Goal: Participate in discussion: Engage in conversation with other users on a specific topic

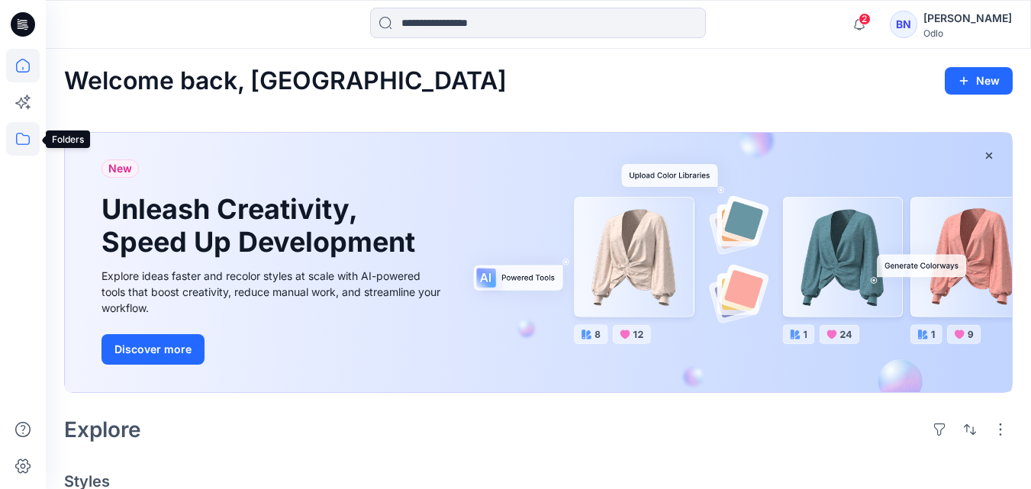
click at [19, 135] on icon at bounding box center [23, 139] width 34 height 34
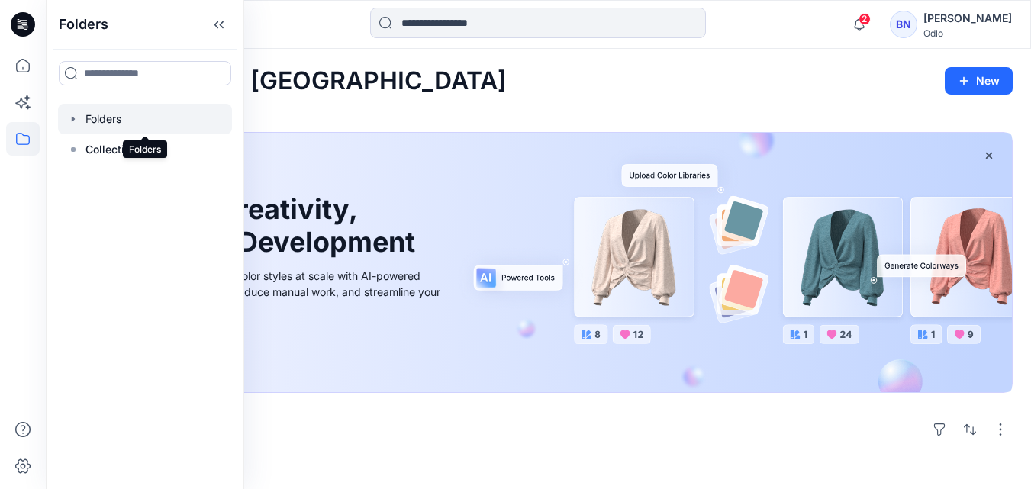
click at [97, 121] on div at bounding box center [145, 119] width 174 height 31
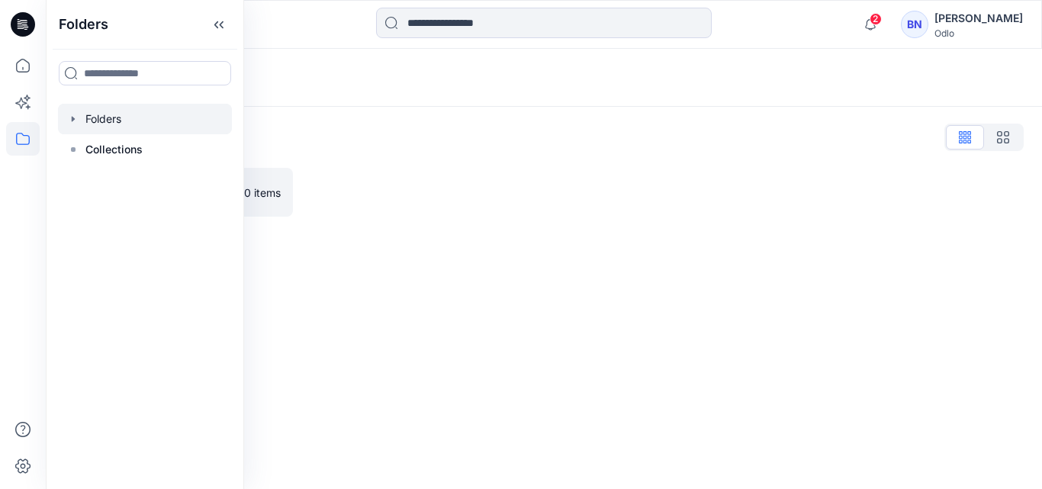
click at [94, 118] on div at bounding box center [145, 119] width 174 height 31
click at [74, 120] on icon "button" at bounding box center [73, 118] width 3 height 5
click at [90, 150] on icon "button" at bounding box center [88, 148] width 3 height 5
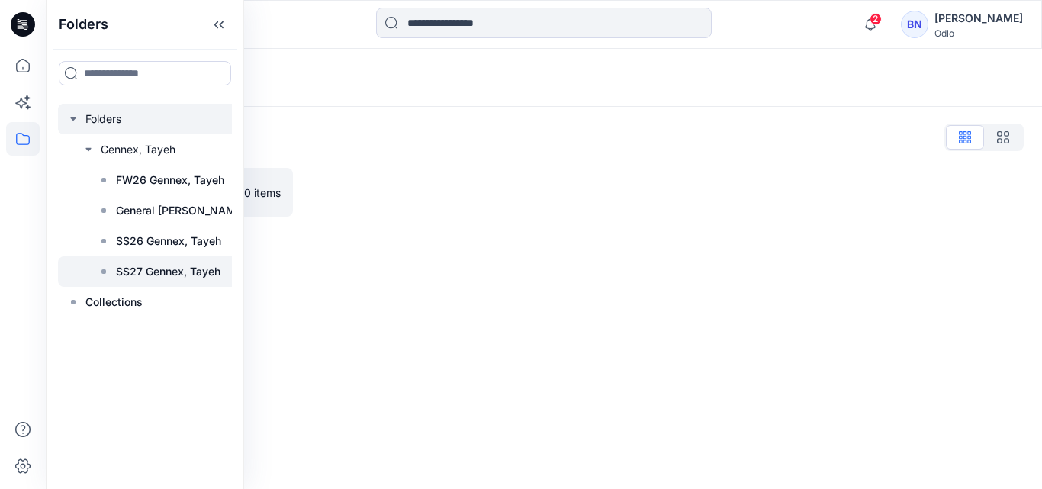
click at [156, 270] on p "SS27 Gennex, Tayeh" at bounding box center [168, 271] width 105 height 18
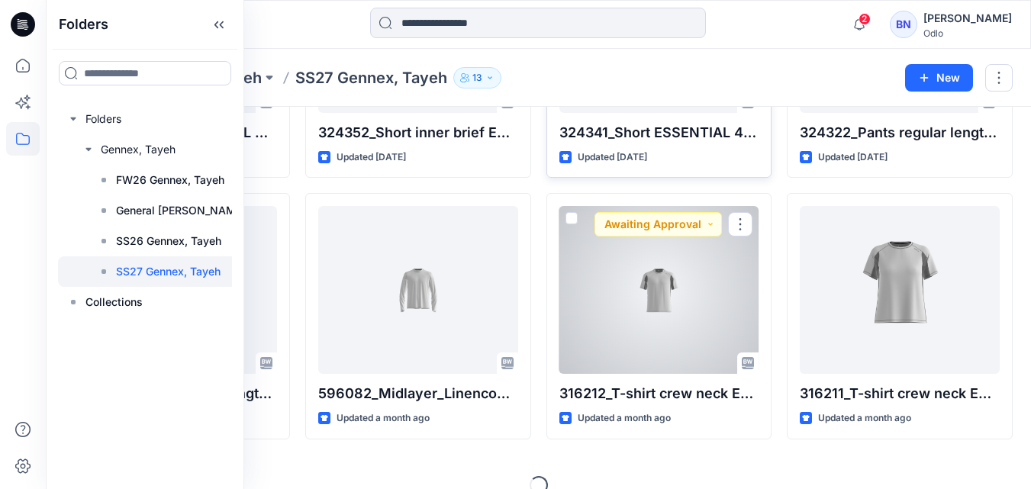
scroll to position [524, 0]
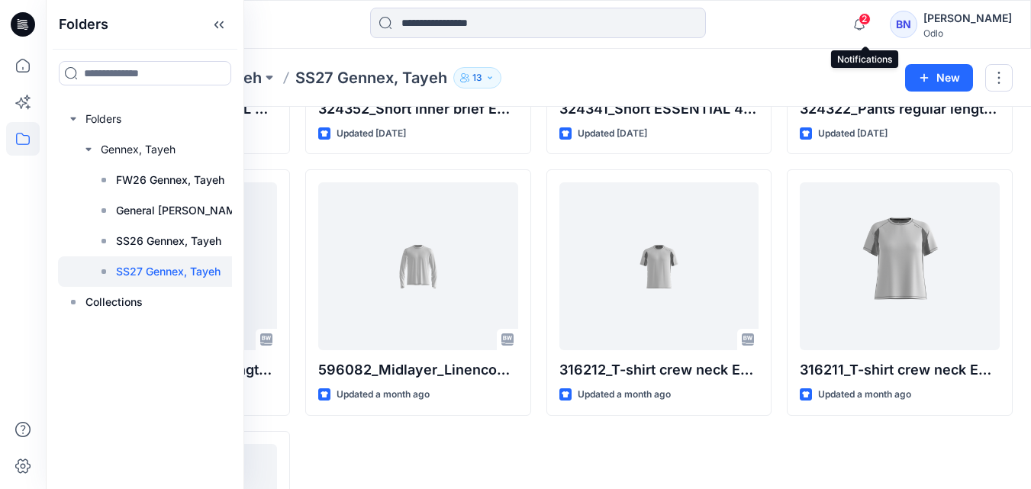
click at [868, 18] on span "2" at bounding box center [864, 19] width 12 height 12
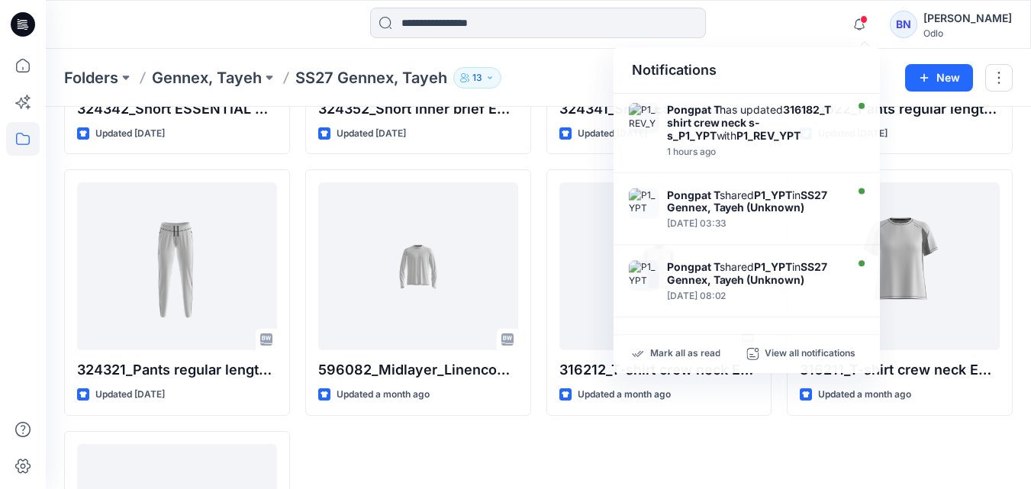
click at [1029, 185] on div "Styles 316182_T shirt crew neck s-s_P1_YPT Updated a few seconds ago 324342_Sho…" at bounding box center [538, 139] width 985 height 1112
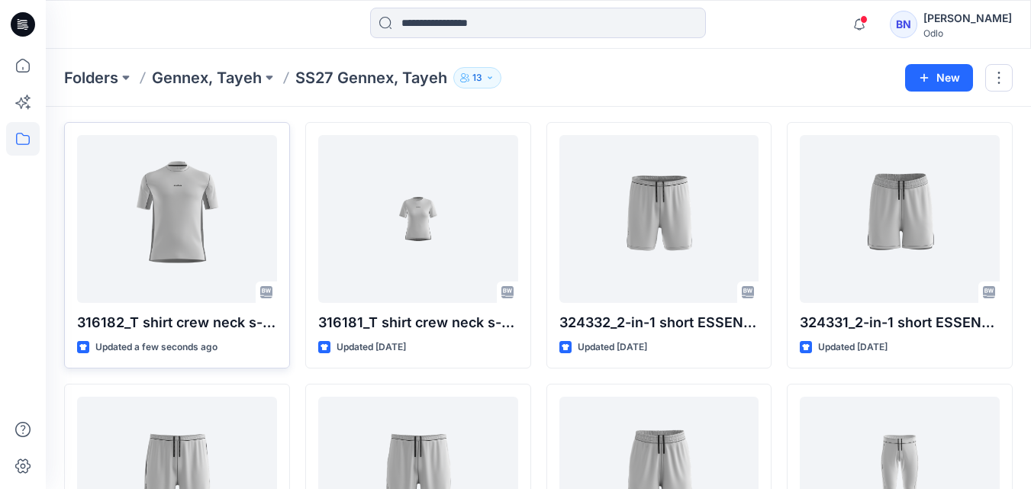
scroll to position [0, 0]
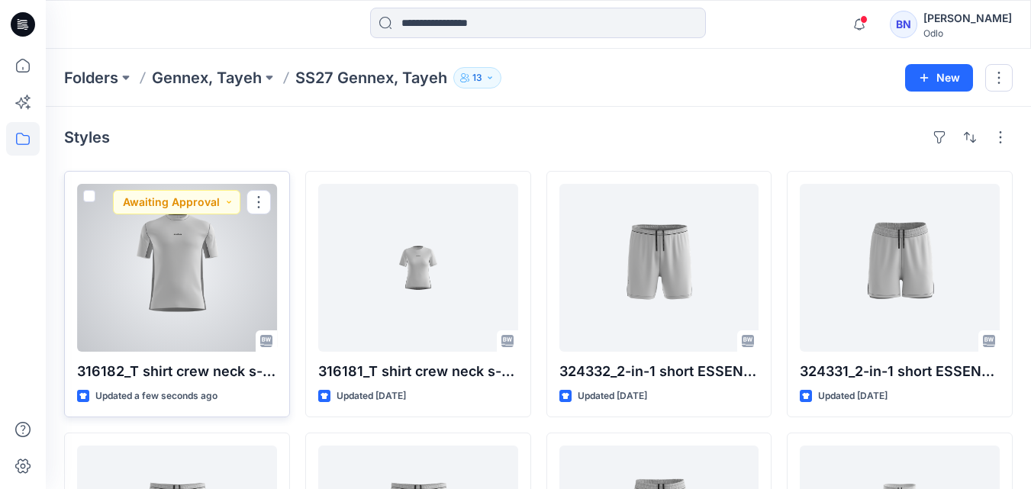
click at [218, 304] on div at bounding box center [177, 268] width 200 height 168
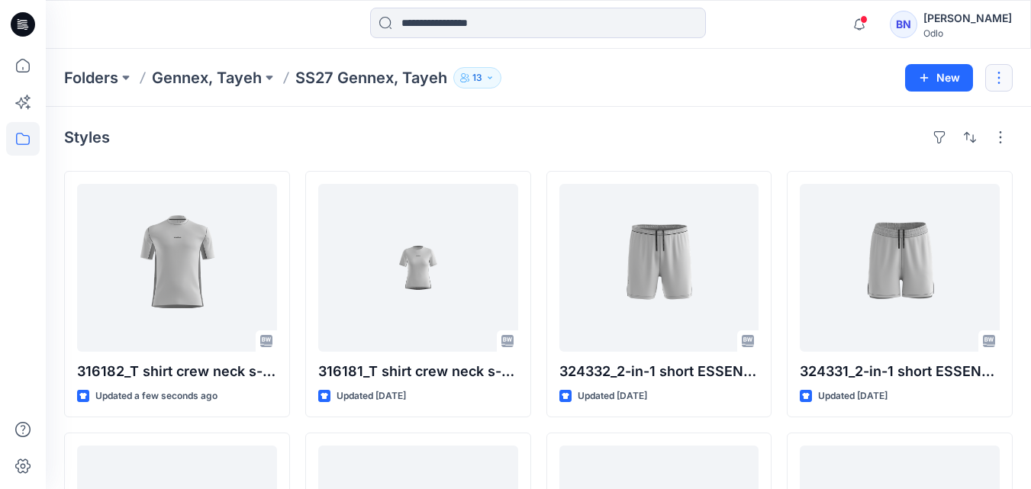
click at [994, 79] on button "button" at bounding box center [998, 77] width 27 height 27
click at [18, 68] on icon at bounding box center [23, 66] width 34 height 34
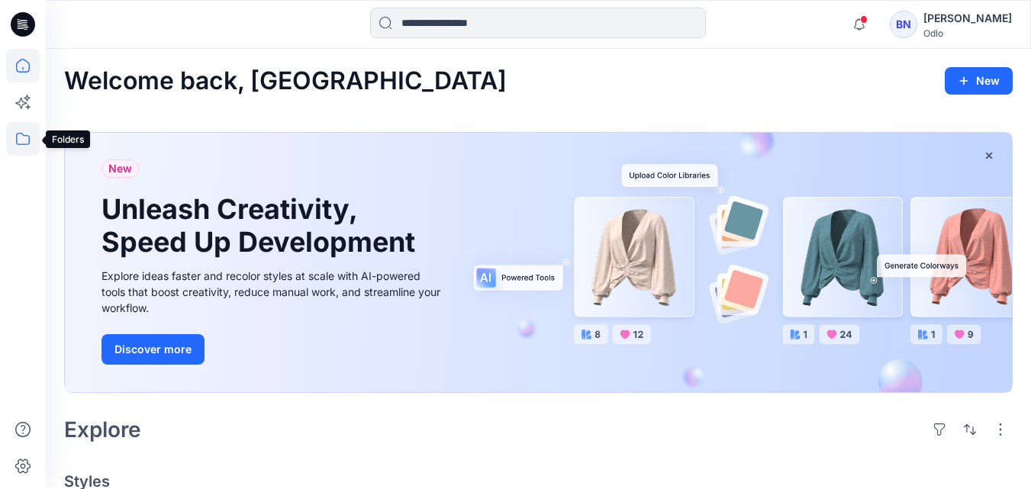
click at [17, 144] on icon at bounding box center [23, 139] width 34 height 34
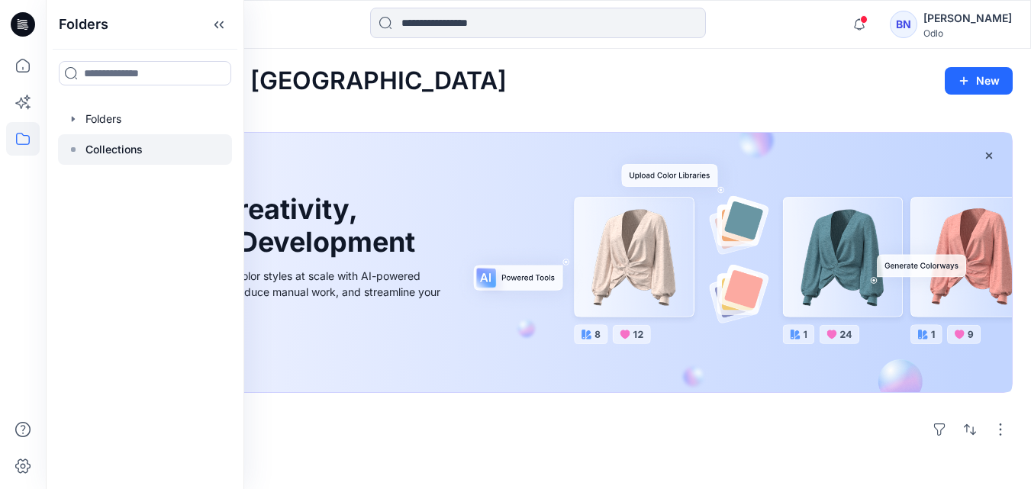
click at [72, 153] on icon at bounding box center [73, 149] width 12 height 12
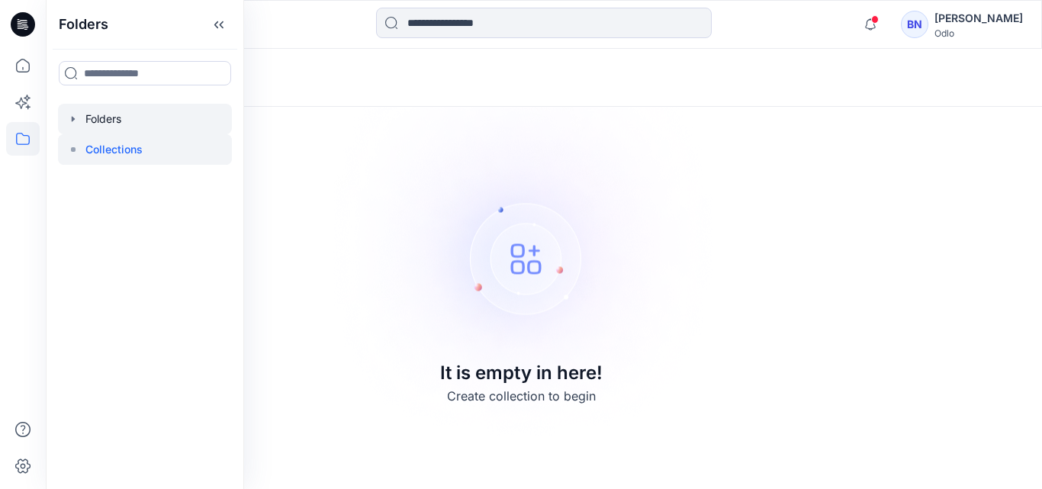
click at [69, 121] on icon "button" at bounding box center [73, 119] width 12 height 12
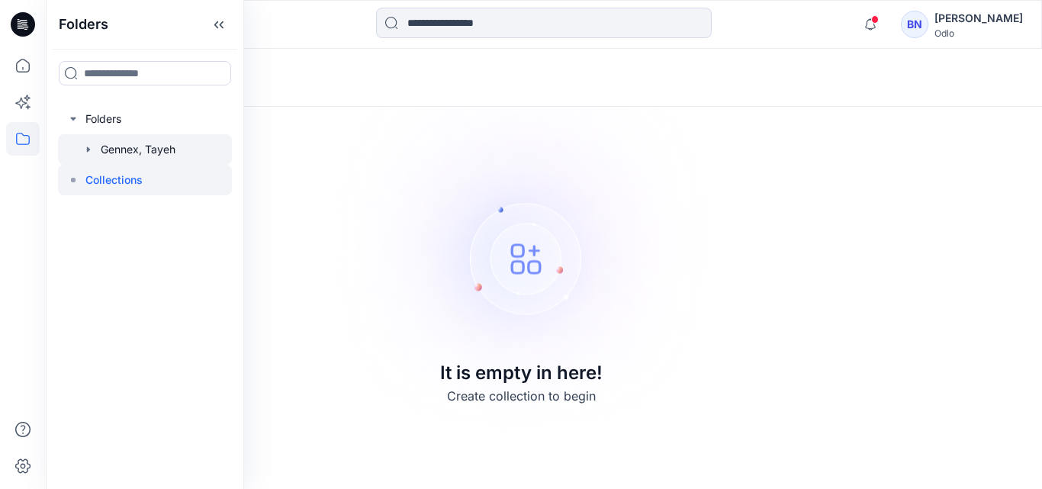
click at [92, 153] on icon "button" at bounding box center [88, 149] width 12 height 12
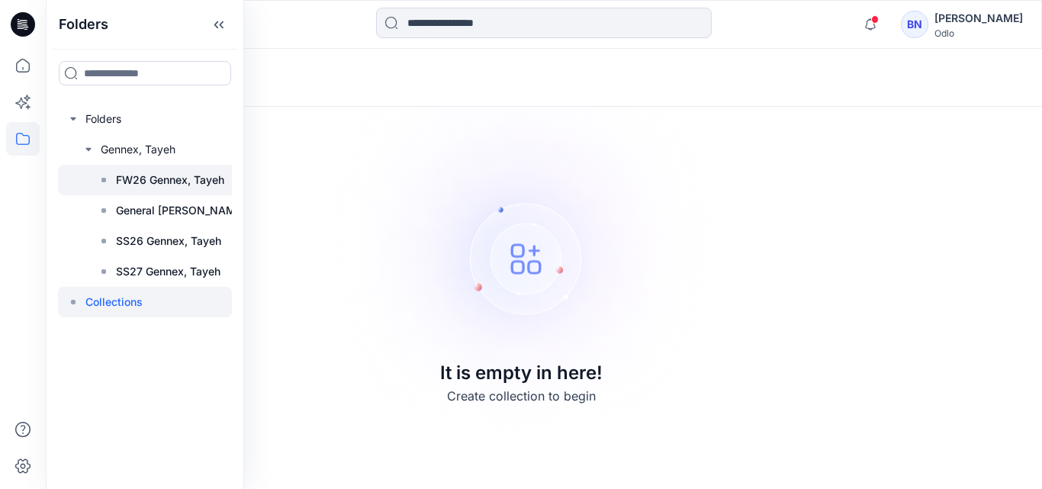
click at [121, 179] on p "FW26 Gennex, Tayeh" at bounding box center [170, 180] width 108 height 18
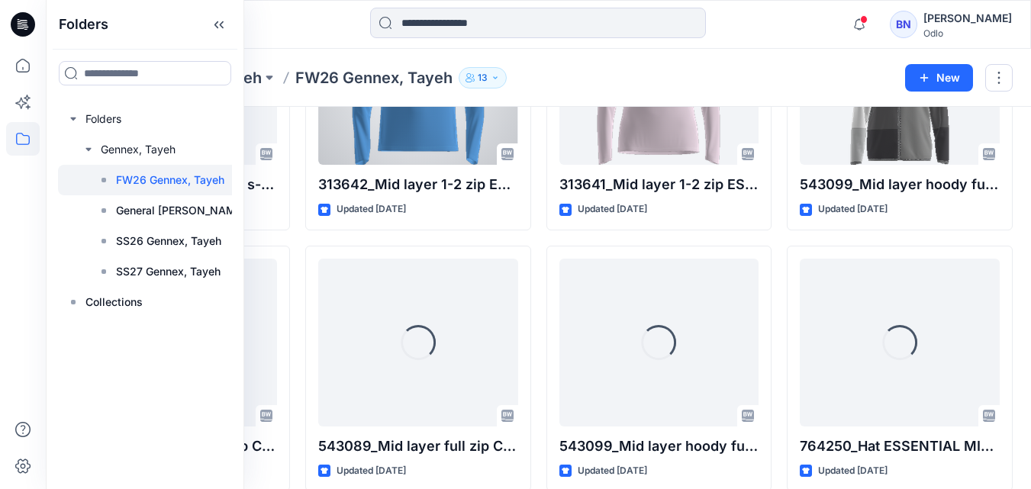
scroll to position [2298, 0]
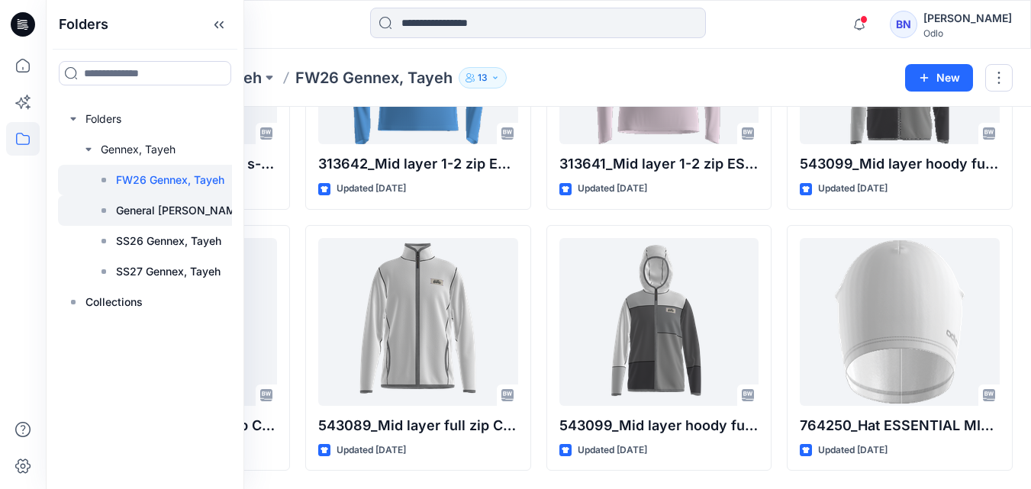
click at [150, 216] on p "General [PERSON_NAME], Tayeh" at bounding box center [197, 210] width 162 height 18
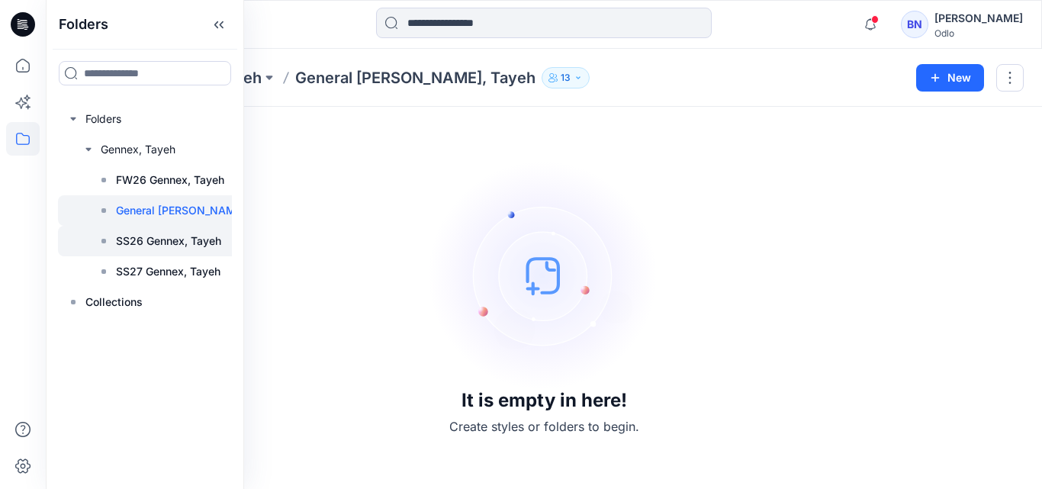
click at [147, 243] on p "SS26 Gennex, Tayeh" at bounding box center [168, 241] width 105 height 18
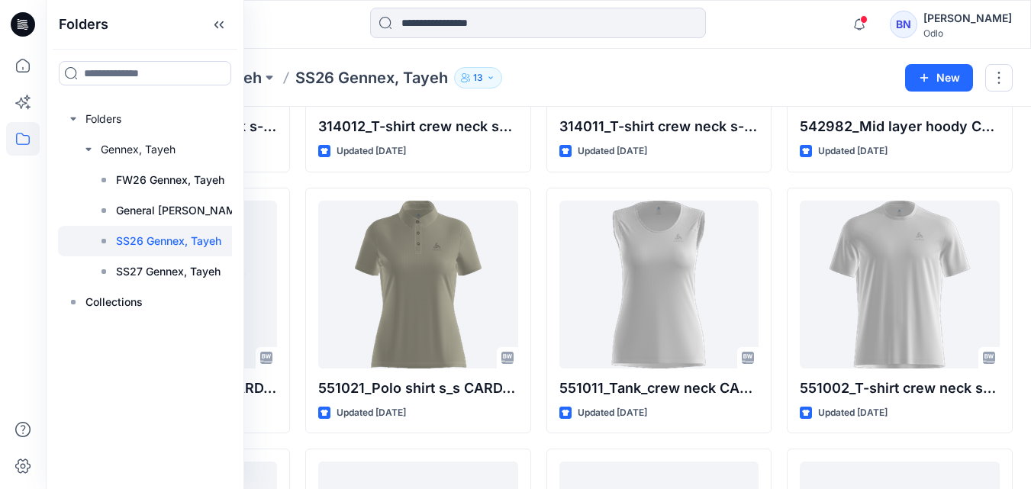
scroll to position [1516, 0]
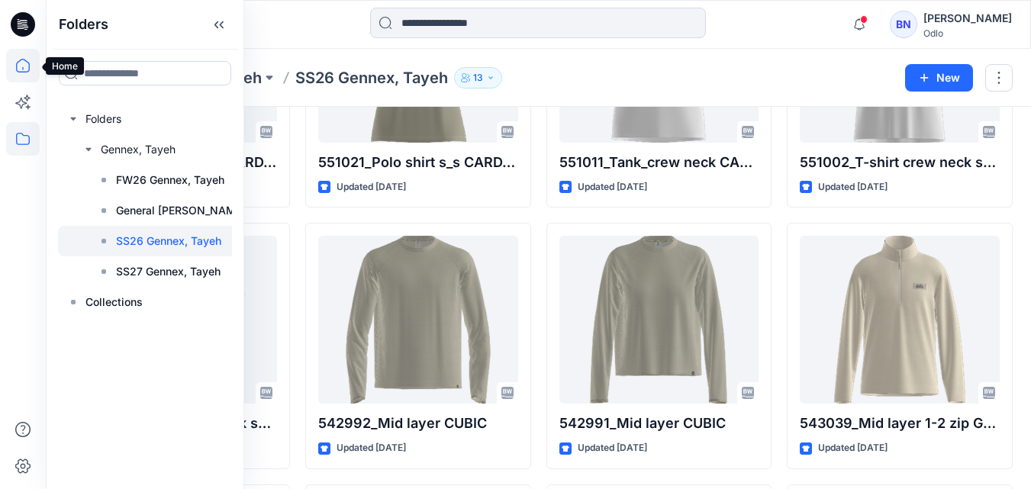
click at [23, 66] on icon at bounding box center [23, 66] width 34 height 34
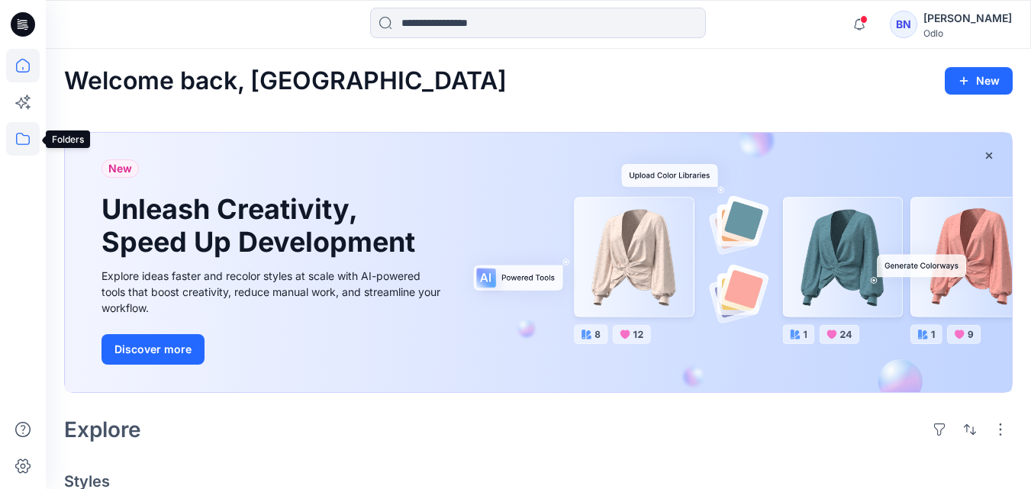
click at [23, 141] on icon at bounding box center [23, 139] width 34 height 34
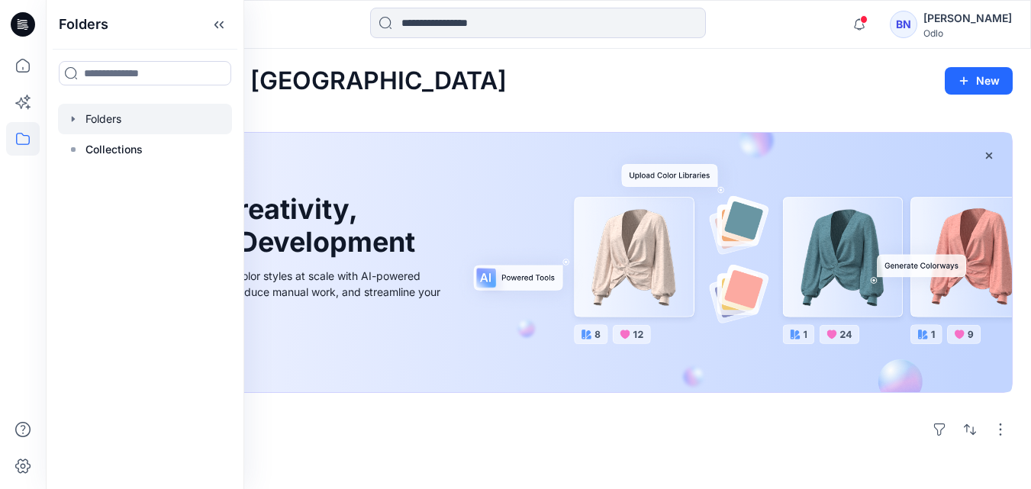
click at [79, 119] on div at bounding box center [145, 119] width 174 height 31
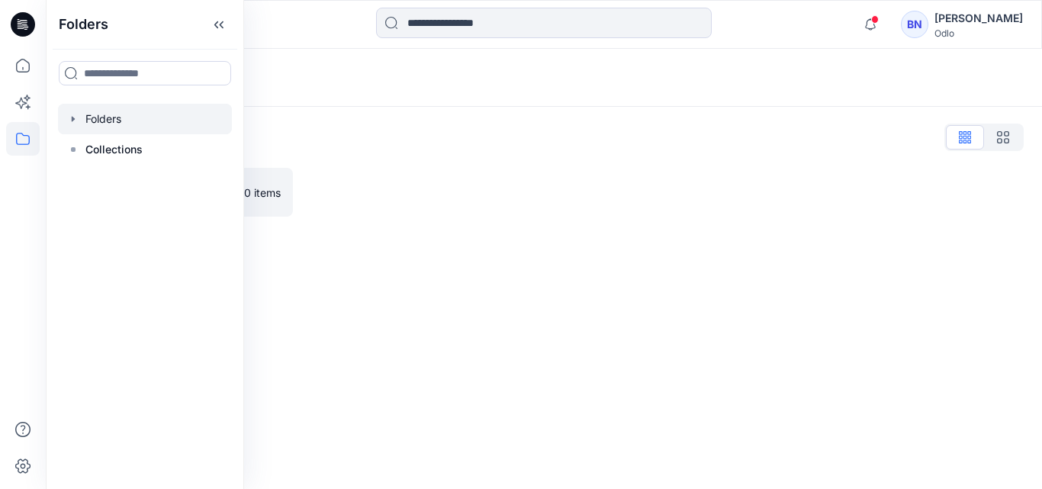
click at [72, 117] on icon "button" at bounding box center [73, 118] width 3 height 5
click at [89, 146] on icon "button" at bounding box center [88, 149] width 12 height 12
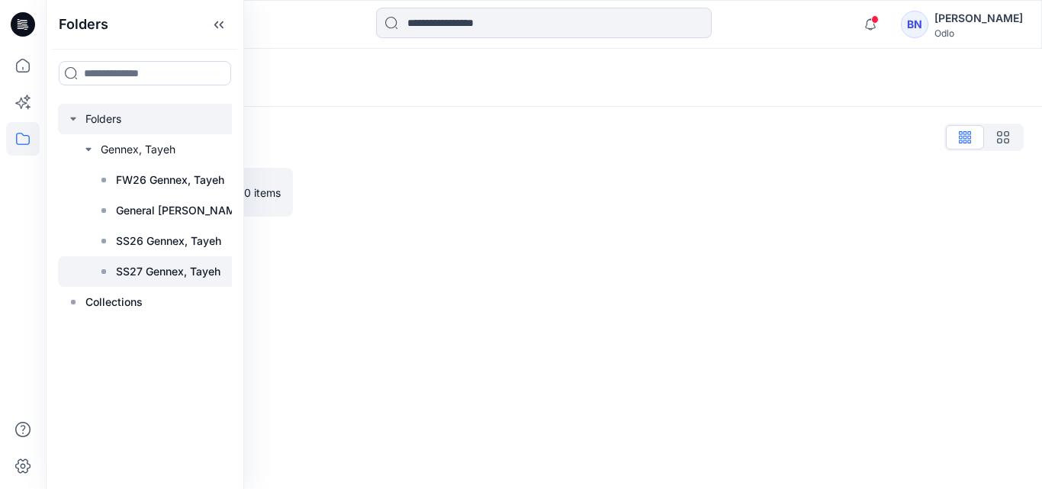
click at [153, 274] on p "SS27 Gennex, Tayeh" at bounding box center [168, 271] width 105 height 18
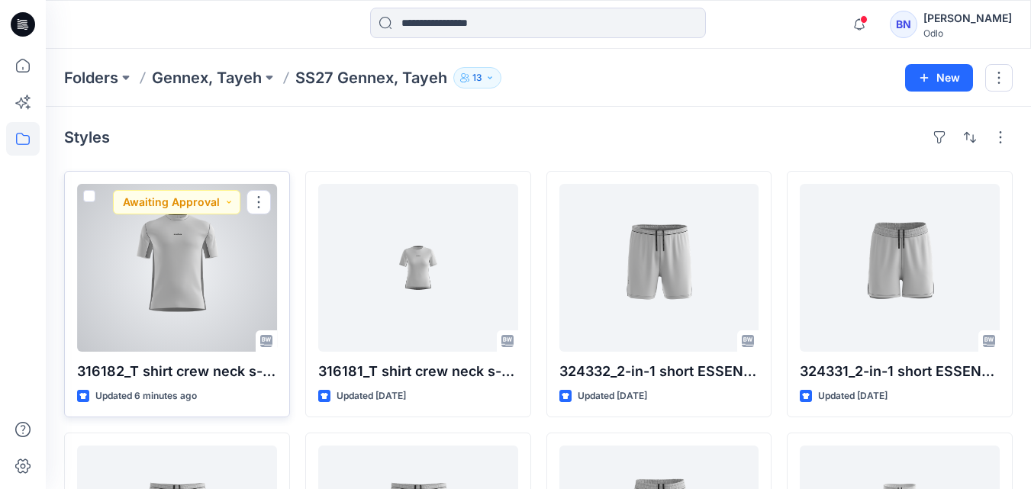
click at [169, 267] on div at bounding box center [177, 268] width 200 height 168
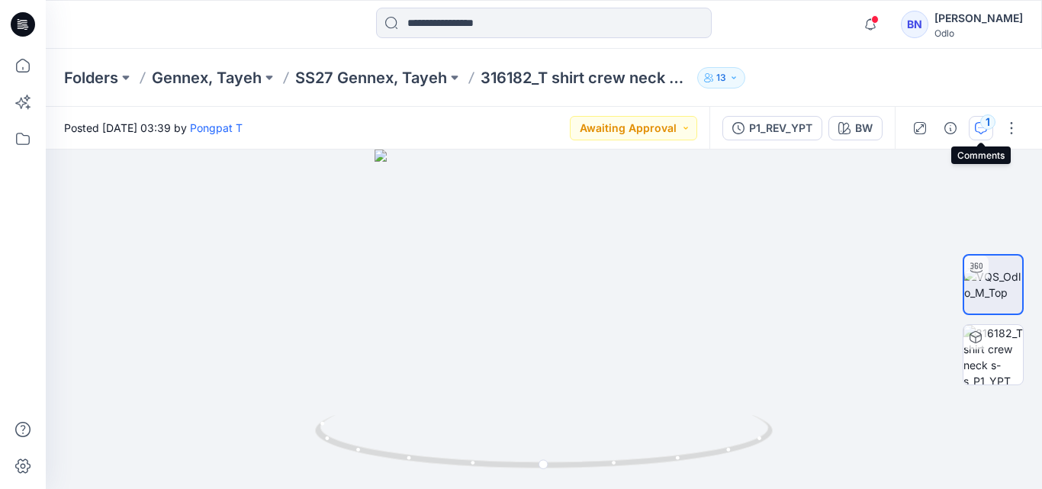
click at [983, 124] on div "1" at bounding box center [987, 121] width 15 height 15
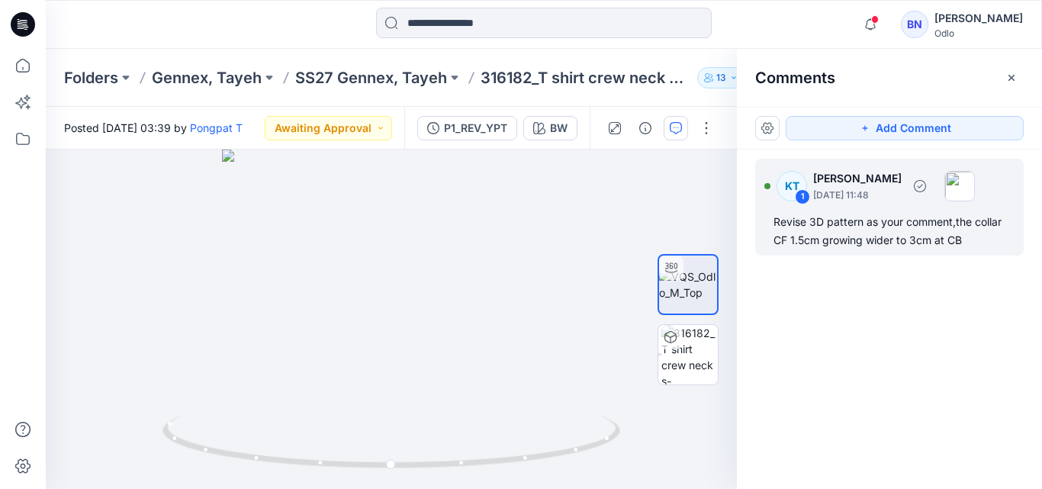
click at [890, 222] on div "Revise 3D pattern as your comment,the collar CF 1.5cm growing wider to 3cm at CB" at bounding box center [890, 231] width 232 height 37
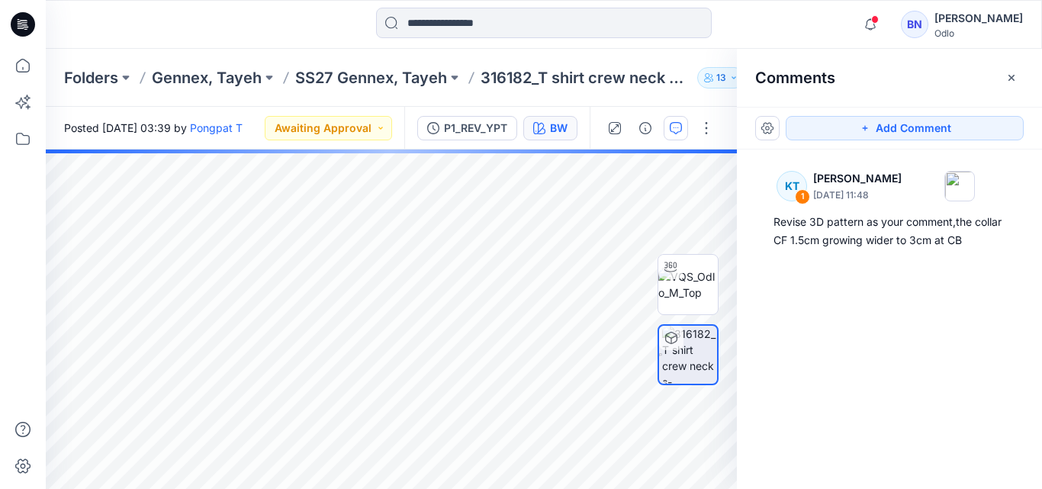
click at [555, 131] on div "BW" at bounding box center [559, 128] width 18 height 17
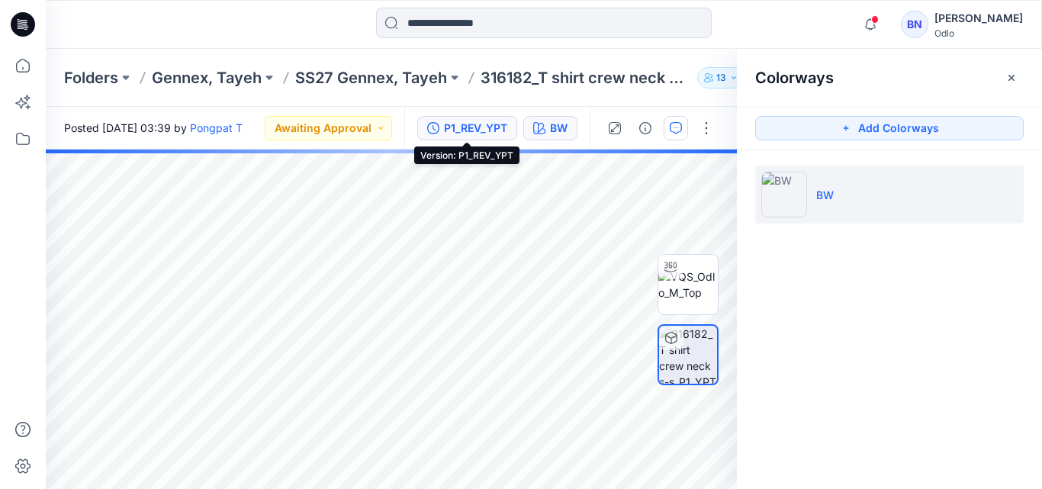
click at [475, 124] on div "P1_REV_YPT" at bounding box center [475, 128] width 63 height 17
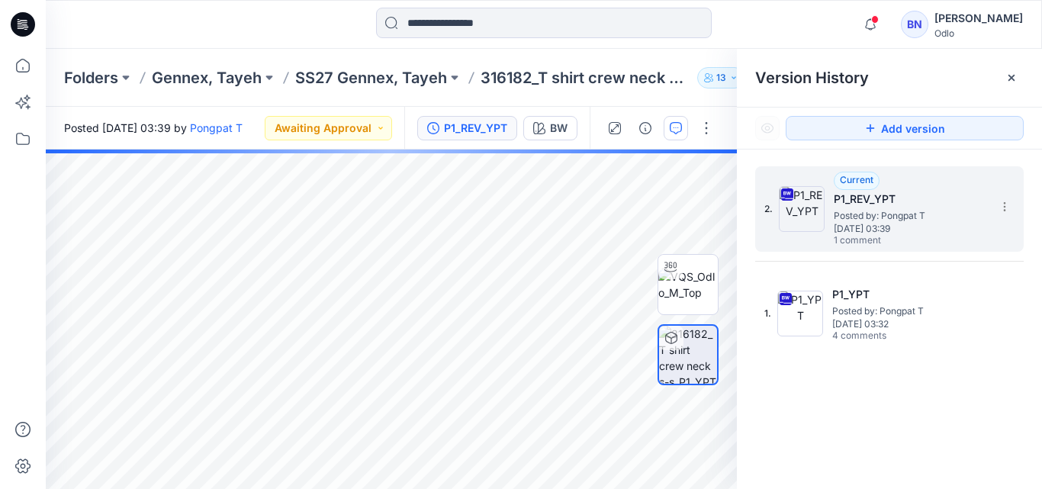
click at [882, 224] on span "[DATE] 03:39" at bounding box center [910, 229] width 153 height 11
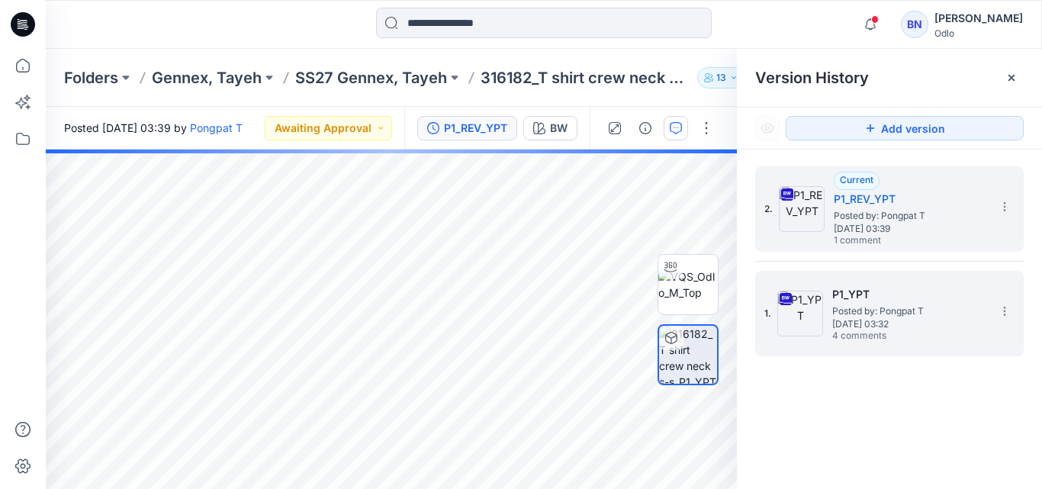
click at [837, 314] on span "Posted by: Pongpat T" at bounding box center [908, 311] width 153 height 15
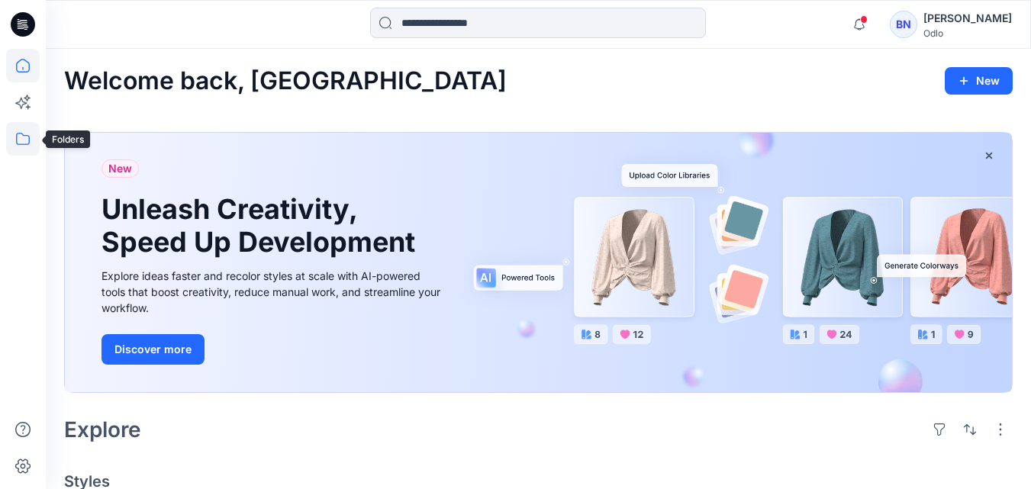
click at [17, 135] on icon at bounding box center [23, 139] width 14 height 12
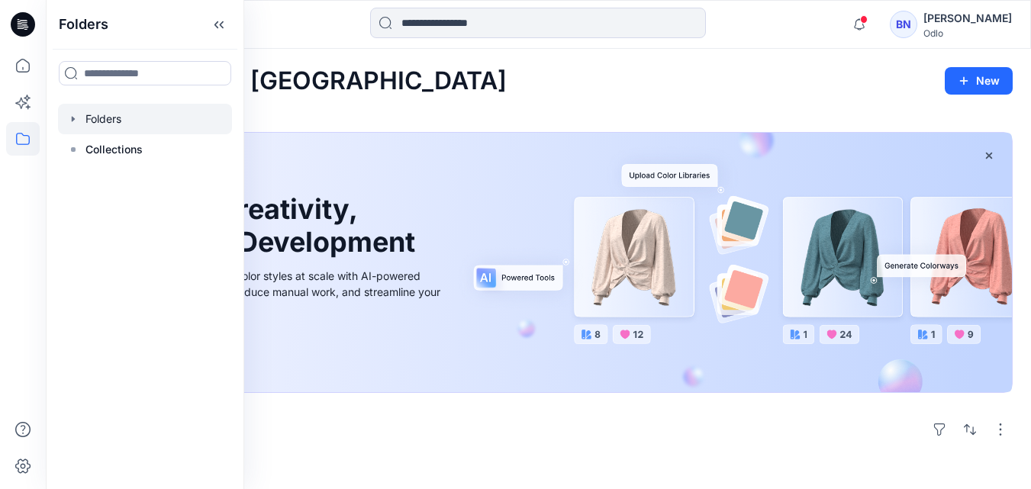
click at [78, 119] on icon "button" at bounding box center [73, 119] width 12 height 12
click at [90, 150] on icon "button" at bounding box center [88, 149] width 12 height 12
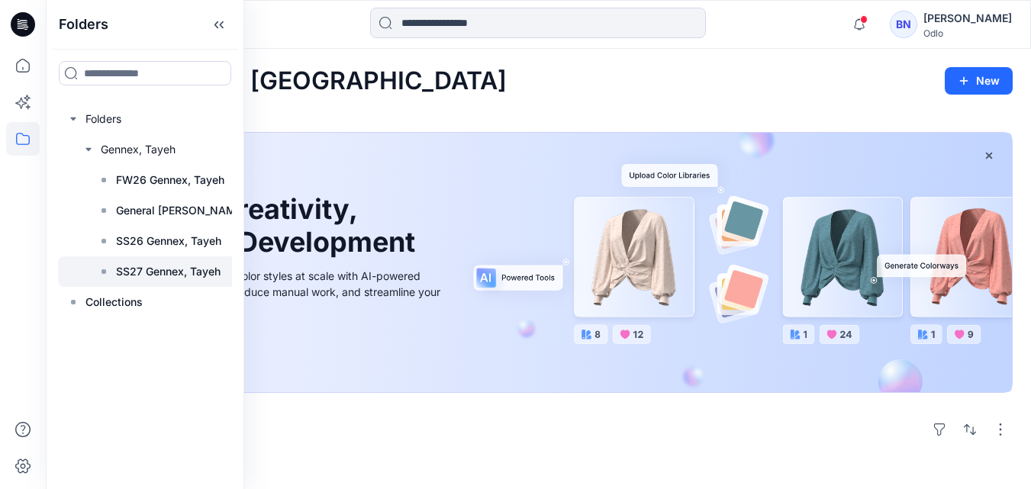
click at [145, 271] on p "SS27 Gennex, Tayeh" at bounding box center [168, 271] width 105 height 18
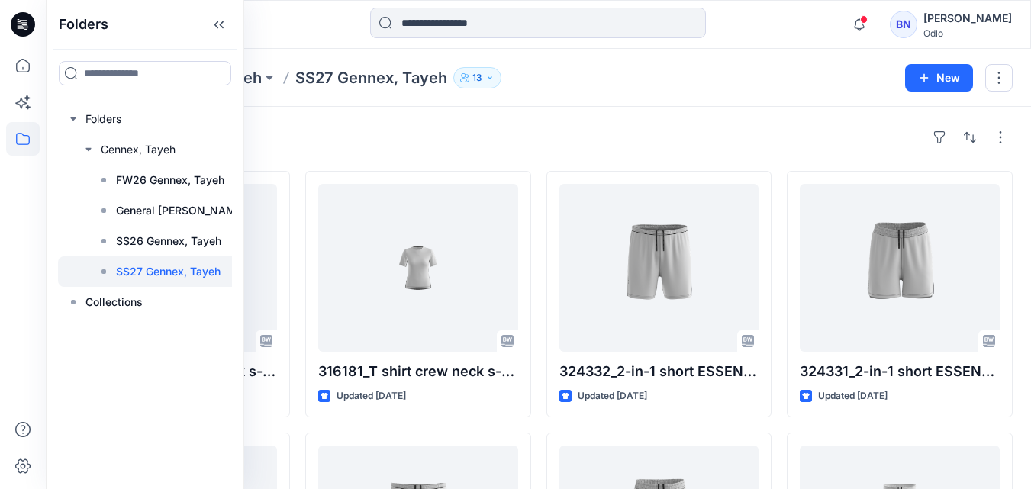
click at [302, 18] on div at bounding box center [538, 25] width 492 height 34
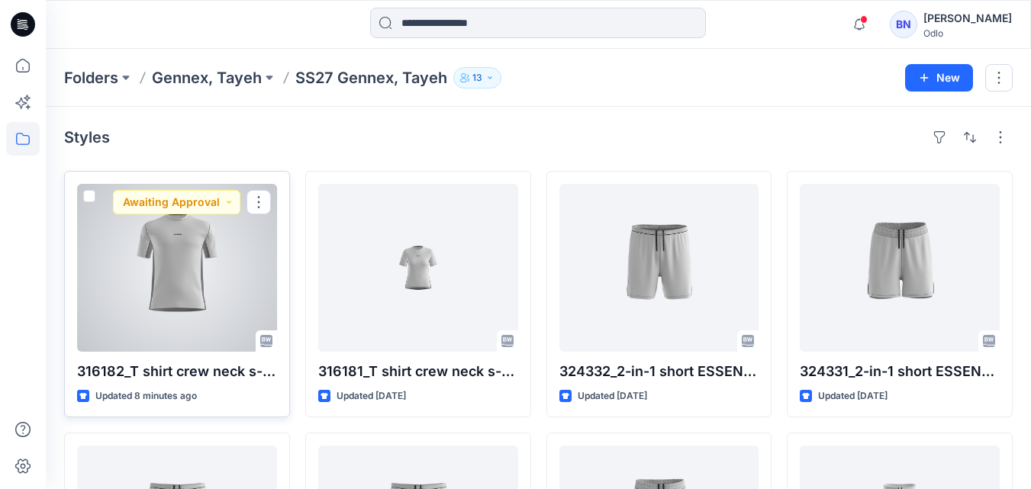
click at [213, 267] on div at bounding box center [177, 268] width 200 height 168
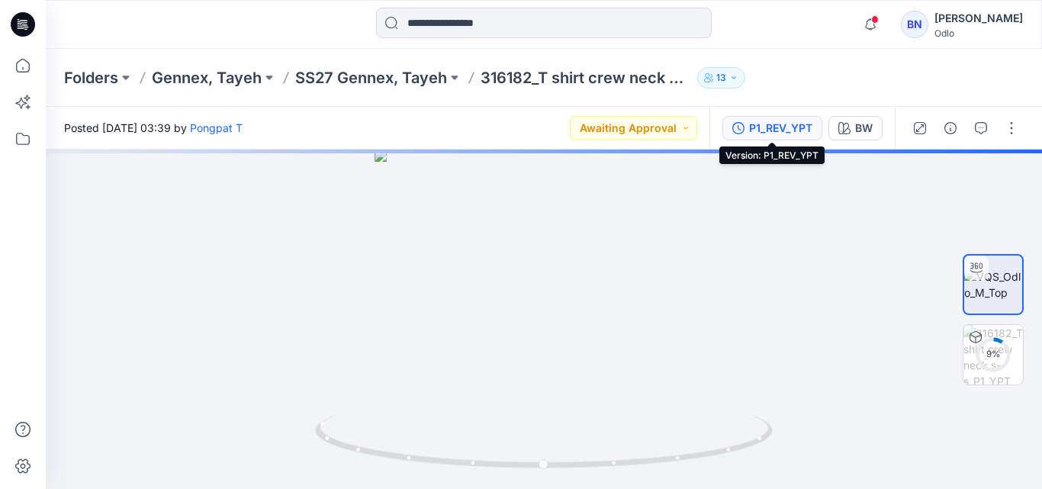
click at [754, 127] on div "P1_REV_YPT" at bounding box center [780, 128] width 63 height 17
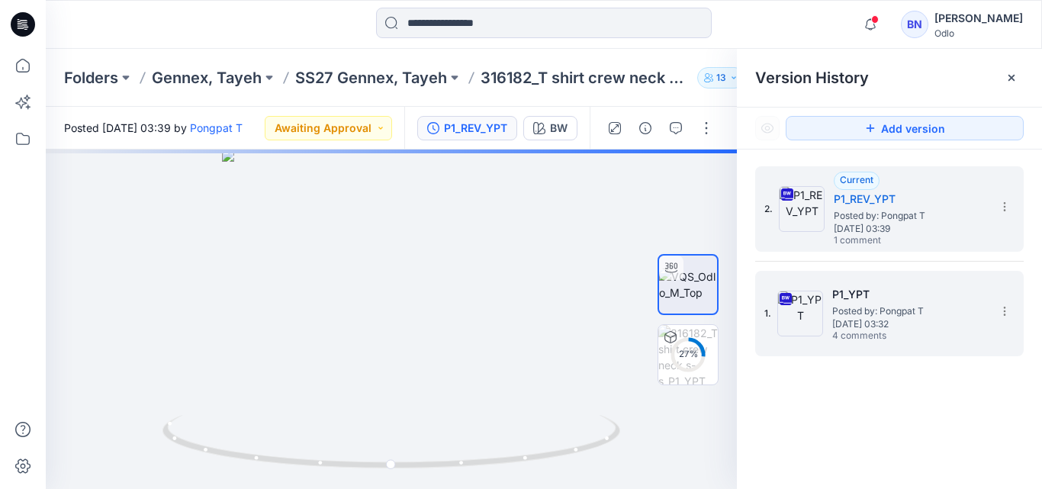
click at [867, 310] on span "Posted by: Pongpat T" at bounding box center [908, 311] width 153 height 15
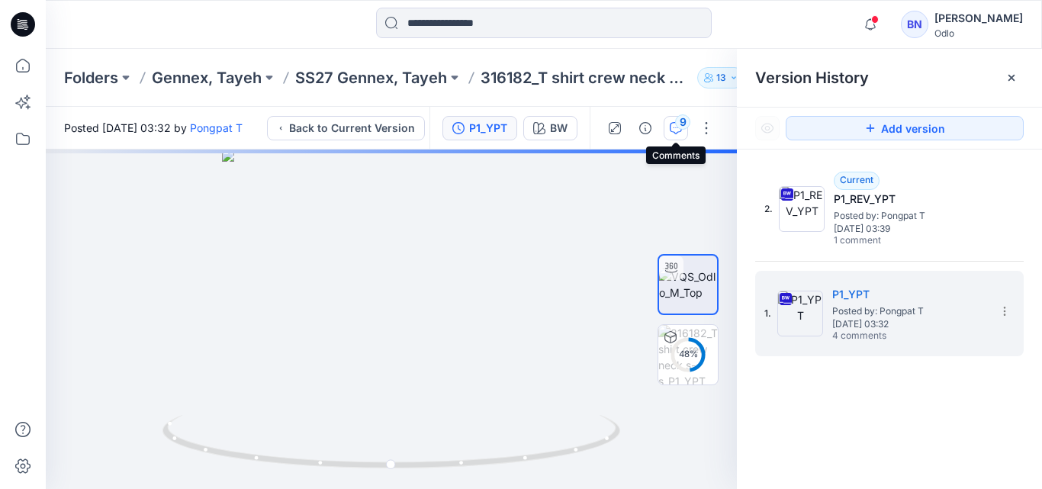
click at [680, 125] on div "9" at bounding box center [682, 121] width 15 height 15
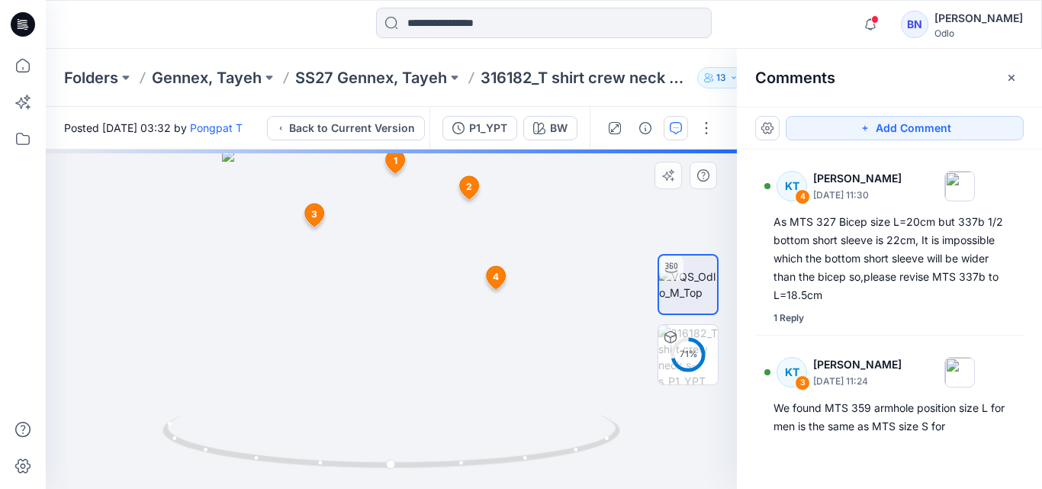
click at [495, 278] on span "4" at bounding box center [496, 277] width 6 height 14
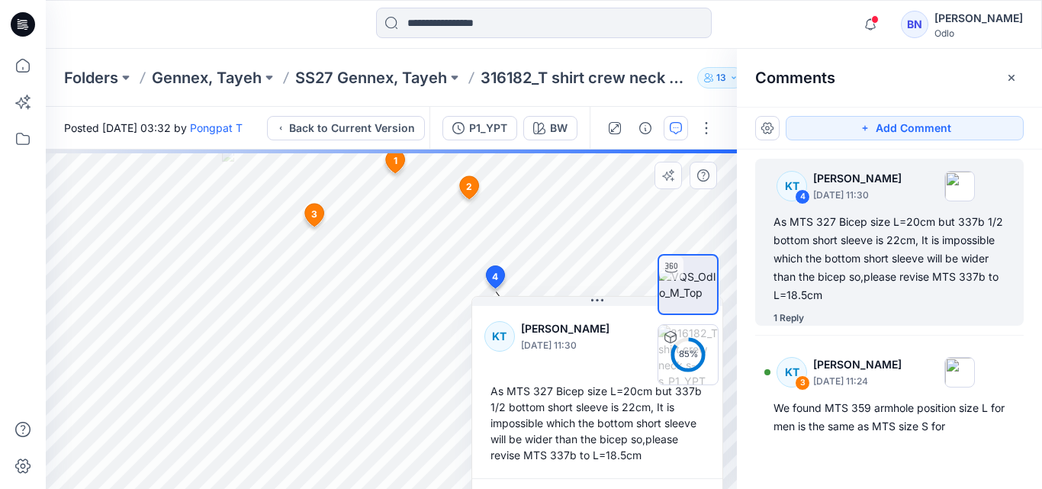
click at [394, 158] on span "1" at bounding box center [396, 161] width 4 height 14
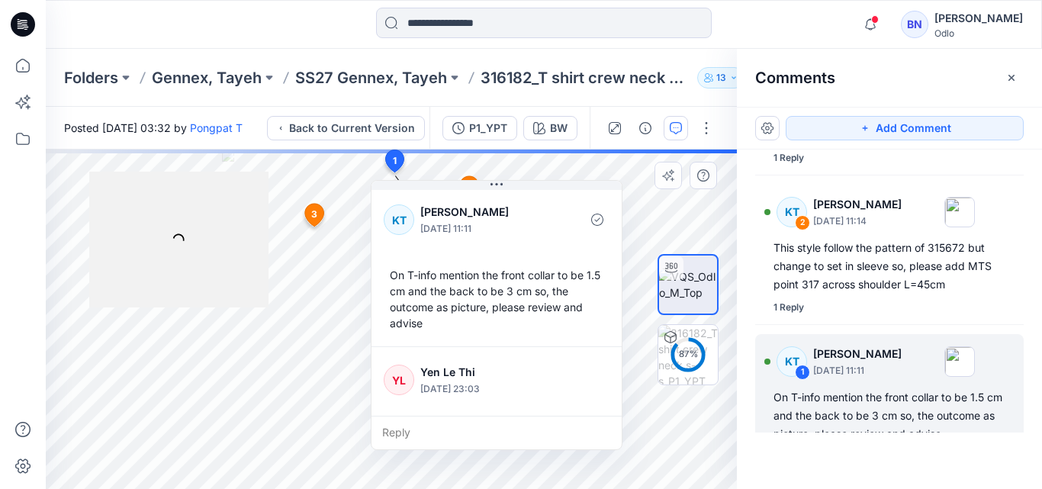
scroll to position [378, 0]
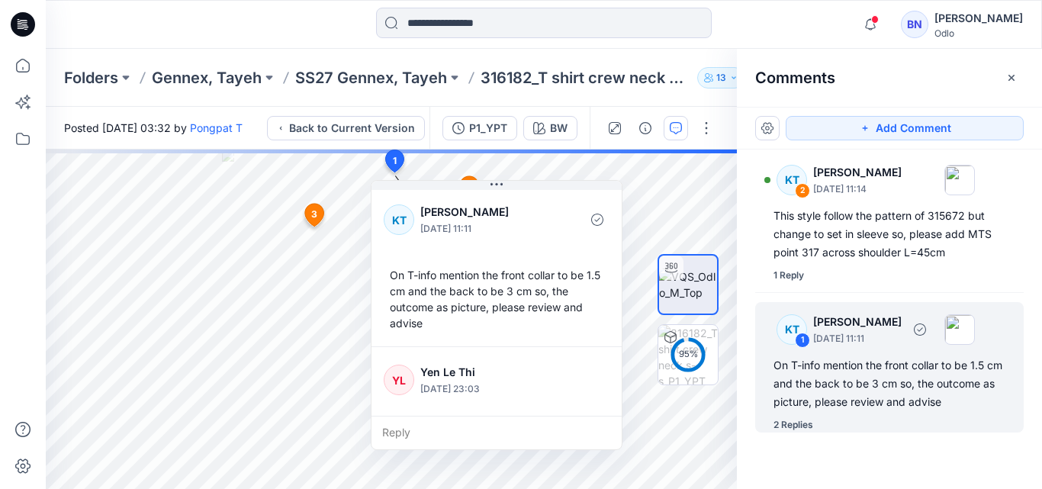
click at [822, 397] on div "On T-info mention the front collar to be 1.5 cm and the back to be 3 cm so, the…" at bounding box center [890, 383] width 232 height 55
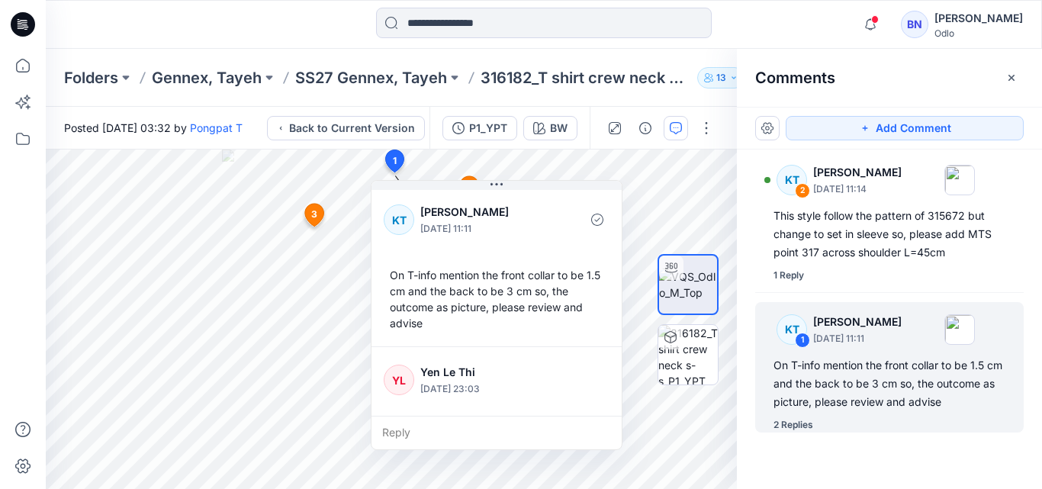
click at [764, 454] on div "Add Comment KT 4 Kanjana Tamdee September 16, 2025 11:30 As MTS 327 Bicep size …" at bounding box center [889, 298] width 305 height 382
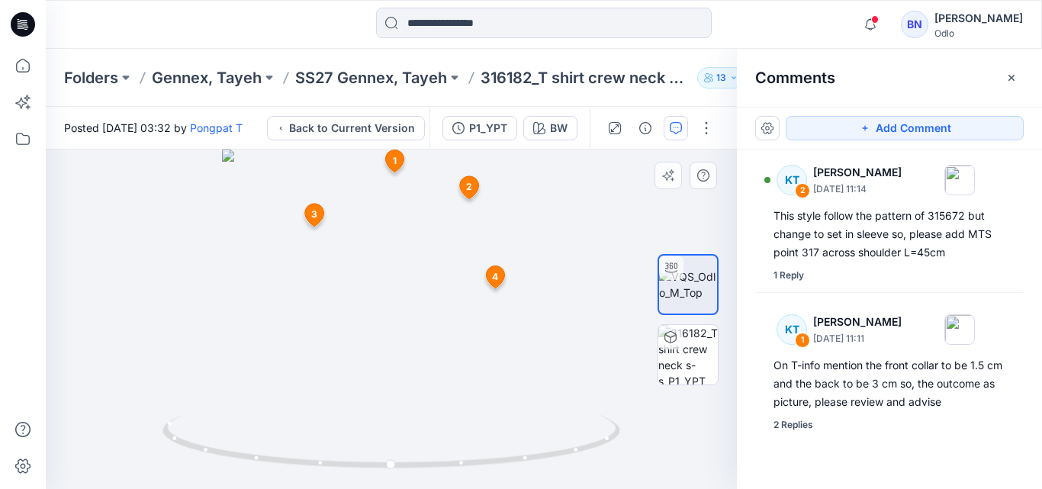
drag, startPoint x: 327, startPoint y: 229, endPoint x: 491, endPoint y: 275, distance: 171.2
click at [492, 275] on span "4" at bounding box center [495, 277] width 6 height 14
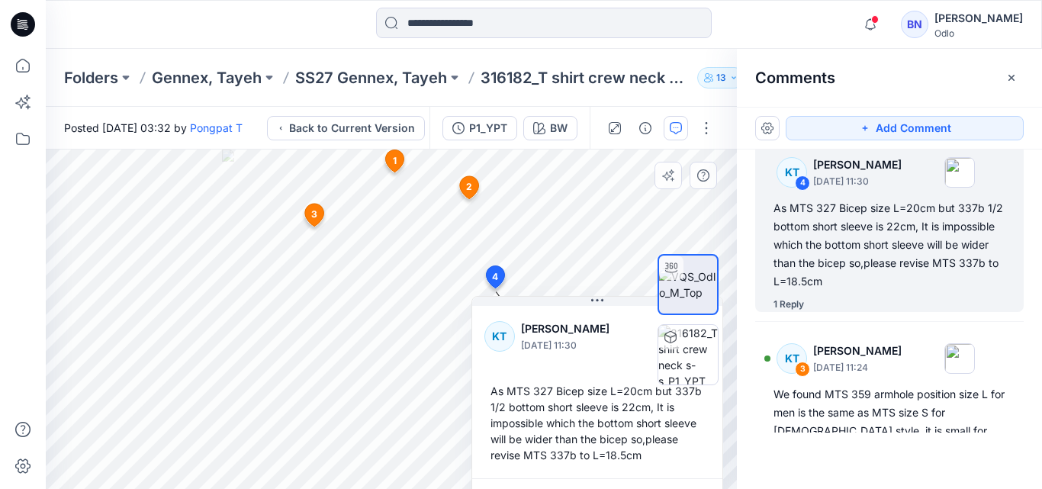
scroll to position [9, 0]
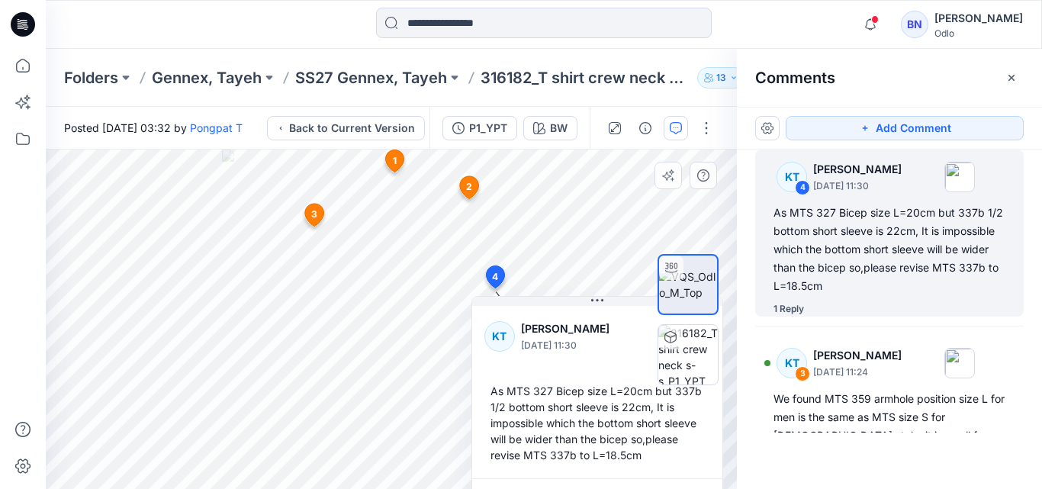
click at [639, 407] on div "As MTS 327 Bicep size L=20cm but 337b 1/2 bottom short sleeve is 22cm, It is im…" at bounding box center [597, 423] width 226 height 92
click at [877, 252] on div "As MTS 327 Bicep size L=20cm but 337b 1/2 bottom short sleeve is 22cm, It is im…" at bounding box center [890, 250] width 232 height 92
click at [497, 275] on span "4" at bounding box center [495, 277] width 6 height 14
click at [396, 157] on span "1" at bounding box center [395, 161] width 4 height 14
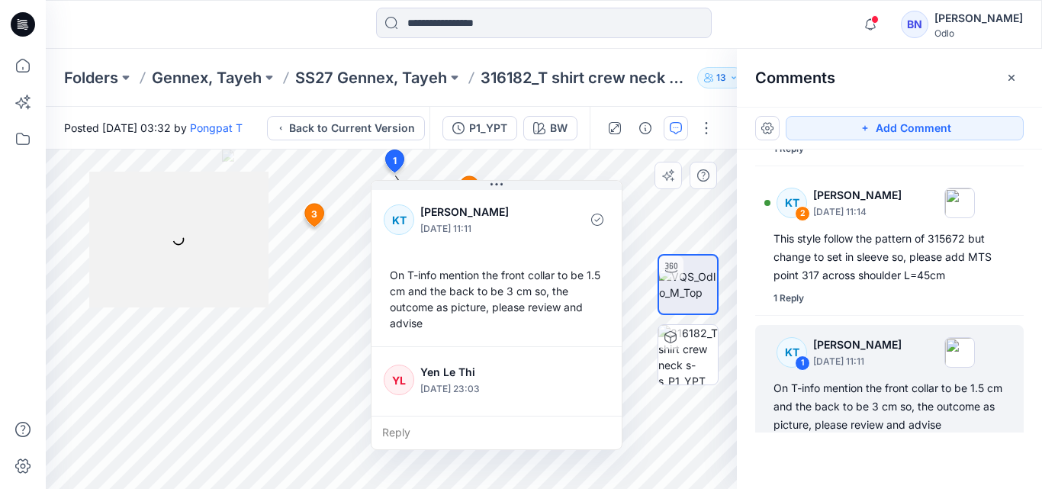
scroll to position [378, 0]
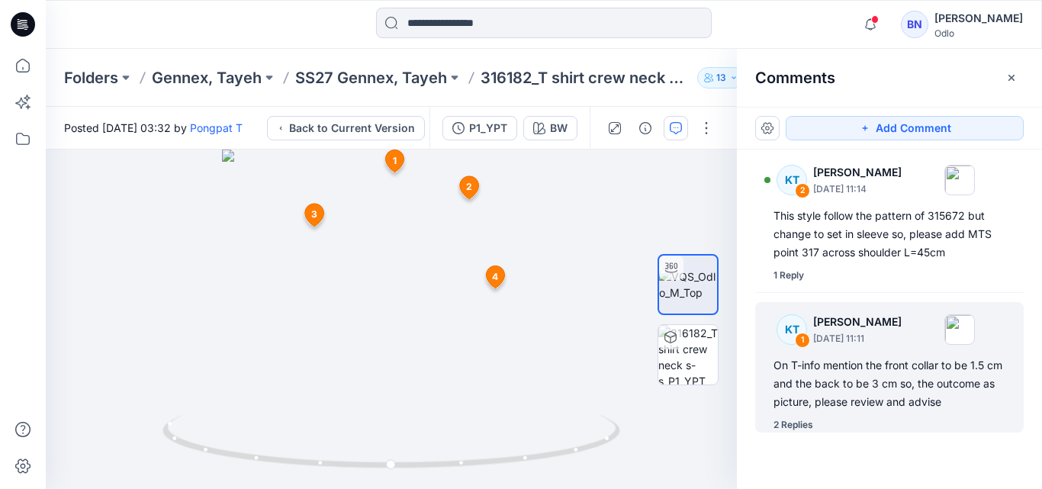
drag, startPoint x: 303, startPoint y: 207, endPoint x: 790, endPoint y: 307, distance: 497.8
click at [790, 314] on div "KT" at bounding box center [792, 329] width 31 height 31
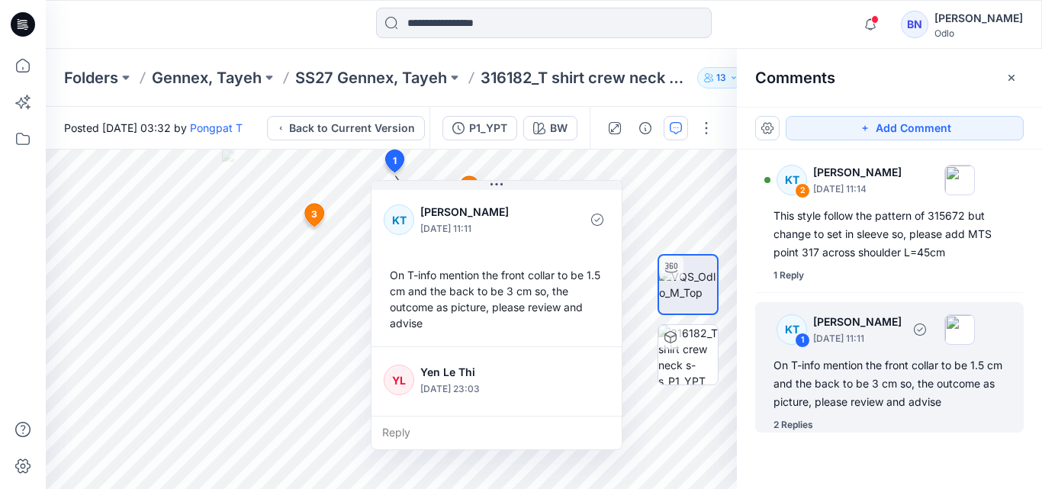
drag, startPoint x: 822, startPoint y: 355, endPoint x: 1020, endPoint y: 252, distance: 223.2
click at [1020, 252] on div "KT 4 Kanjana Tamdee September 16, 2025 11:30 As MTS 327 Bicep size L=20cm but 3…" at bounding box center [889, 291] width 305 height 283
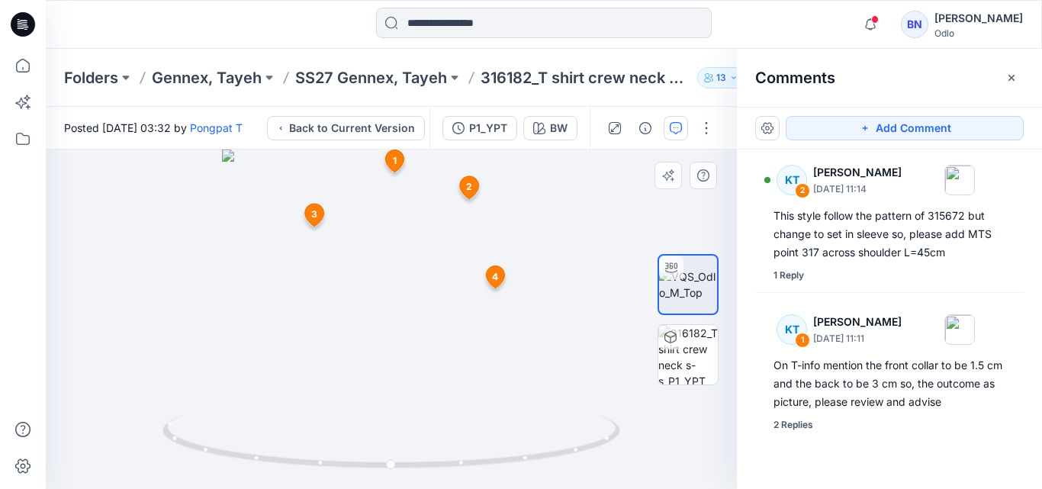
drag, startPoint x: 671, startPoint y: 188, endPoint x: 397, endPoint y: 159, distance: 275.4
click at [397, 159] on span "1" at bounding box center [395, 161] width 4 height 14
drag, startPoint x: 40, startPoint y: 269, endPoint x: 397, endPoint y: 157, distance: 374.2
click at [397, 157] on div "1 KT Kanjana Tamdee September 16, 2025 11:11 On T-info mention the front collar…" at bounding box center [394, 164] width 25 height 29
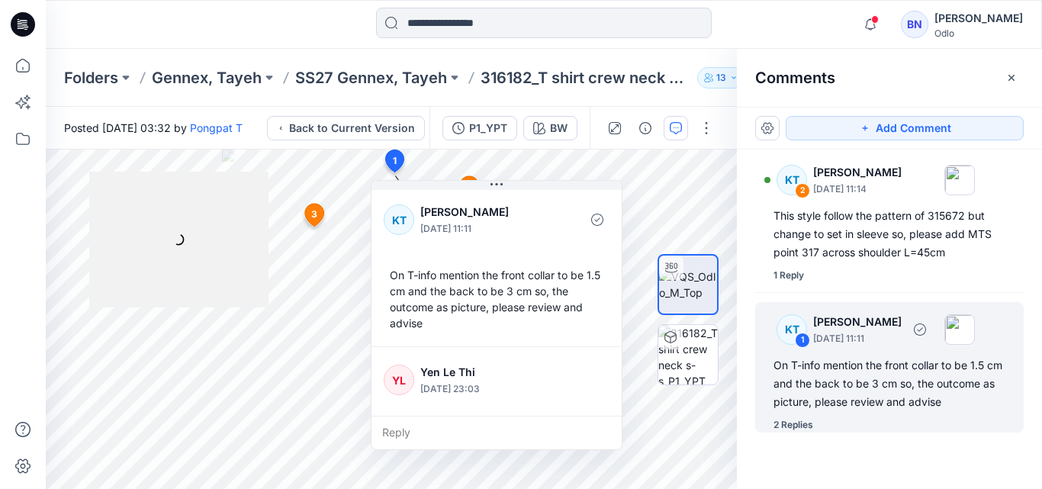
click at [872, 377] on div "On T-info mention the front collar to be 1.5 cm and the back to be 3 cm so, the…" at bounding box center [890, 383] width 232 height 55
click at [804, 423] on div "2 Replies" at bounding box center [794, 424] width 40 height 15
click at [873, 368] on div "On T-info mention the front collar to be 1.5 cm and the back to be 3 cm so, the…" at bounding box center [890, 383] width 232 height 55
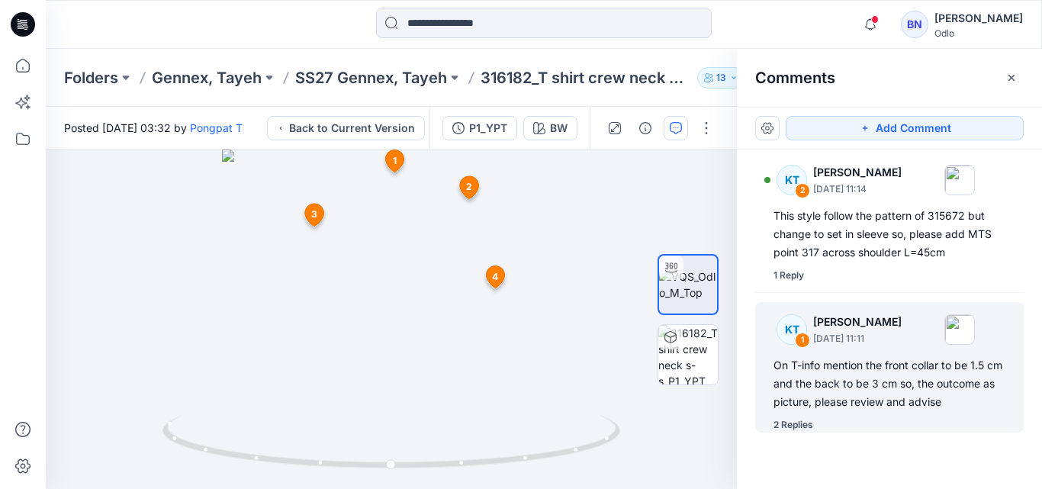
drag, startPoint x: 873, startPoint y: 368, endPoint x: 793, endPoint y: 422, distance: 96.1
click at [793, 422] on div "2 Replies" at bounding box center [794, 424] width 40 height 15
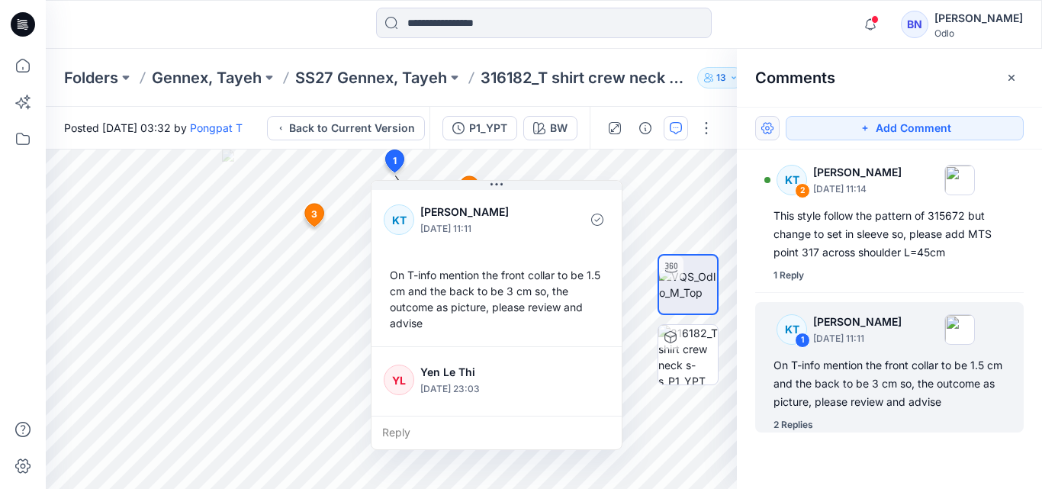
drag, startPoint x: 793, startPoint y: 422, endPoint x: 766, endPoint y: 128, distance: 295.0
click at [766, 128] on button "button" at bounding box center [767, 128] width 24 height 24
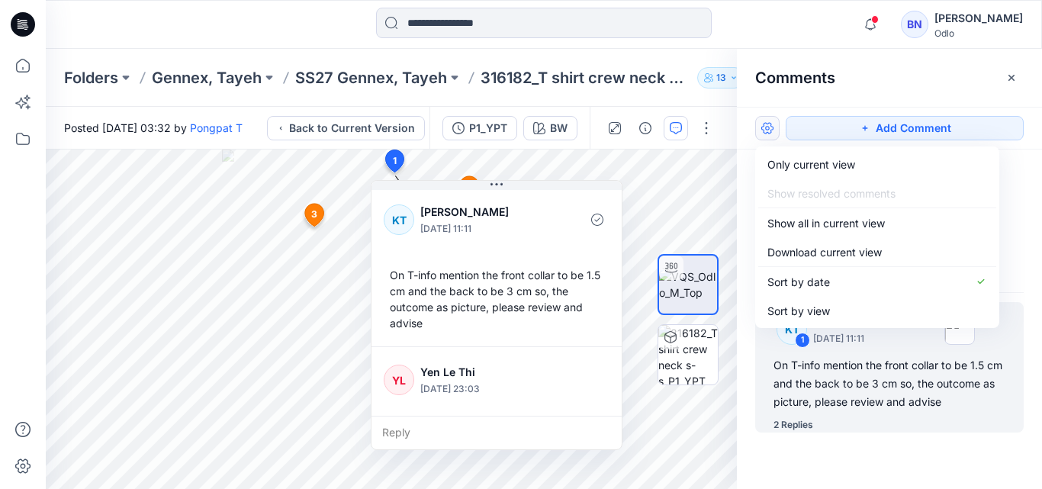
click at [766, 128] on button "button" at bounding box center [767, 128] width 24 height 24
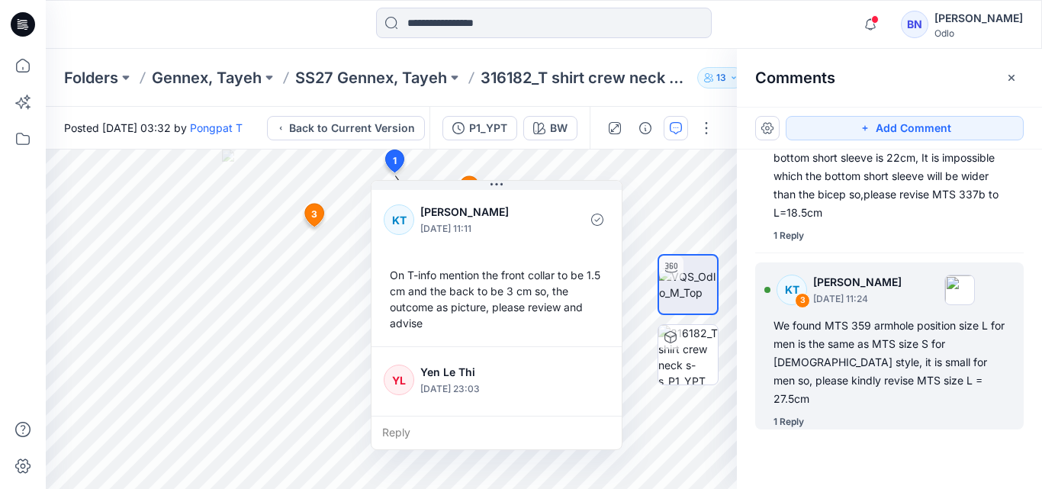
scroll to position [388, 0]
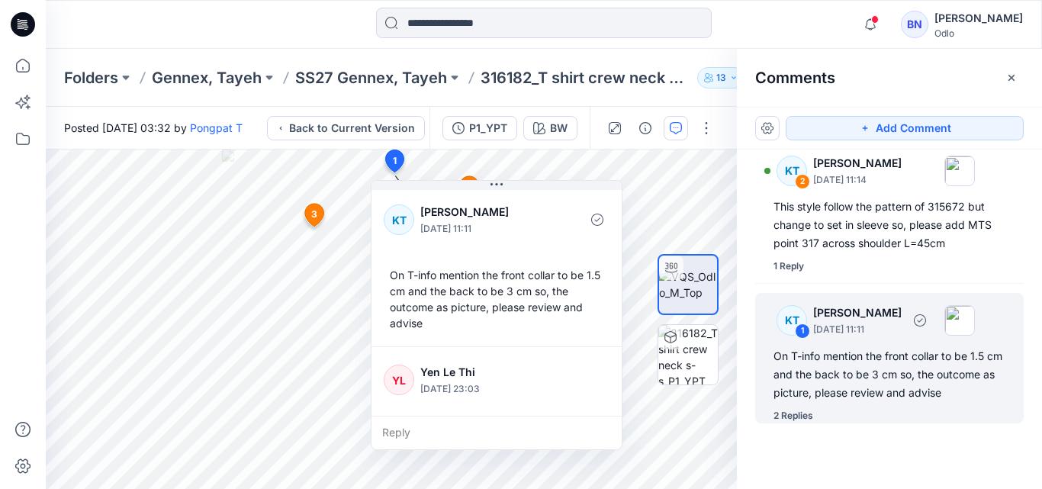
click at [839, 347] on div "On T-info mention the front collar to be 1.5 cm and the back to be 3 cm so, the…" at bounding box center [890, 374] width 232 height 55
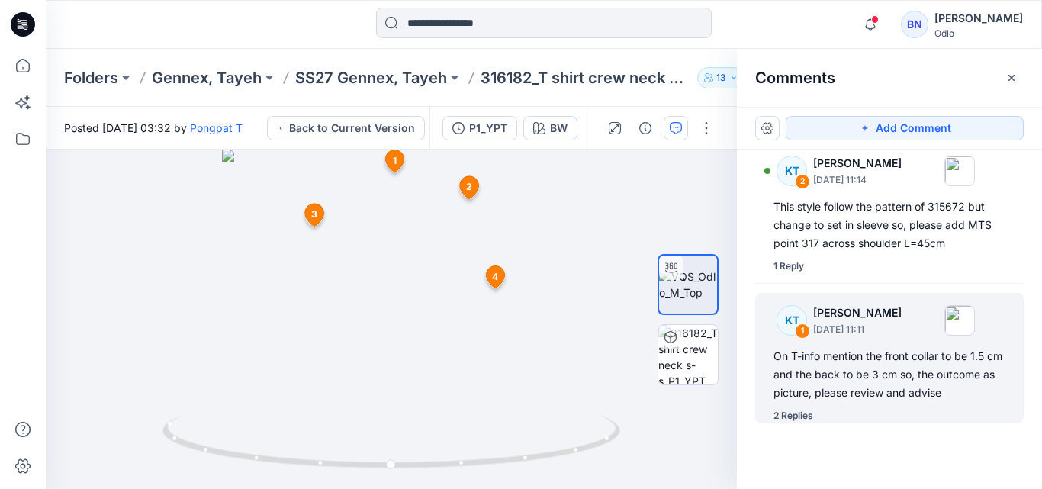
drag, startPoint x: 185, startPoint y: 267, endPoint x: 799, endPoint y: 407, distance: 629.2
click at [799, 407] on div "KT 1 Kanjana Tamdee September 16, 2025 11:11 On T-info mention the front collar…" at bounding box center [889, 358] width 269 height 130
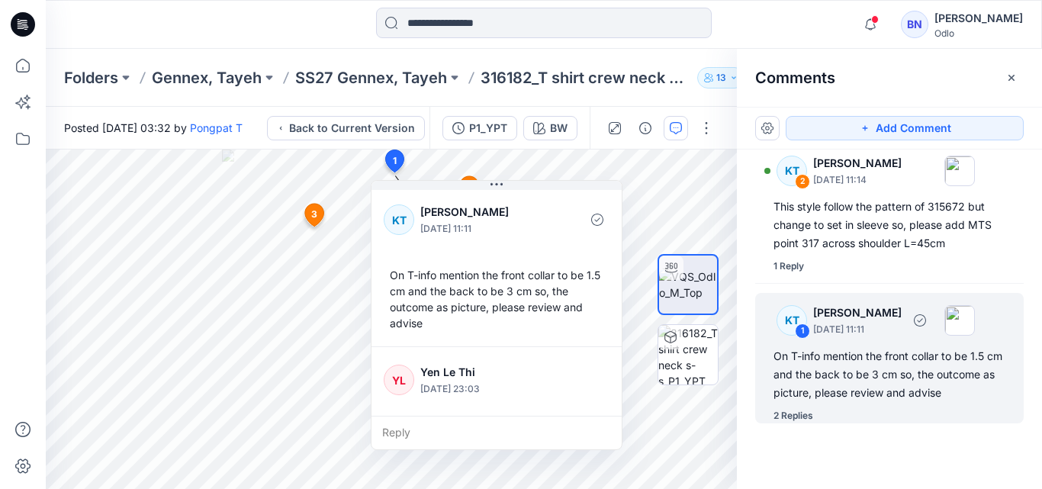
drag, startPoint x: 820, startPoint y: 384, endPoint x: 868, endPoint y: 449, distance: 80.7
click at [868, 449] on div "Add Comment KT 4 Kanjana Tamdee September 16, 2025 11:30 As MTS 327 Bicep size …" at bounding box center [889, 298] width 305 height 382
click at [857, 447] on div "Add Comment KT 4 Kanjana Tamdee September 16, 2025 11:30 As MTS 327 Bicep size …" at bounding box center [889, 298] width 305 height 382
click at [307, 210] on icon at bounding box center [313, 215] width 19 height 23
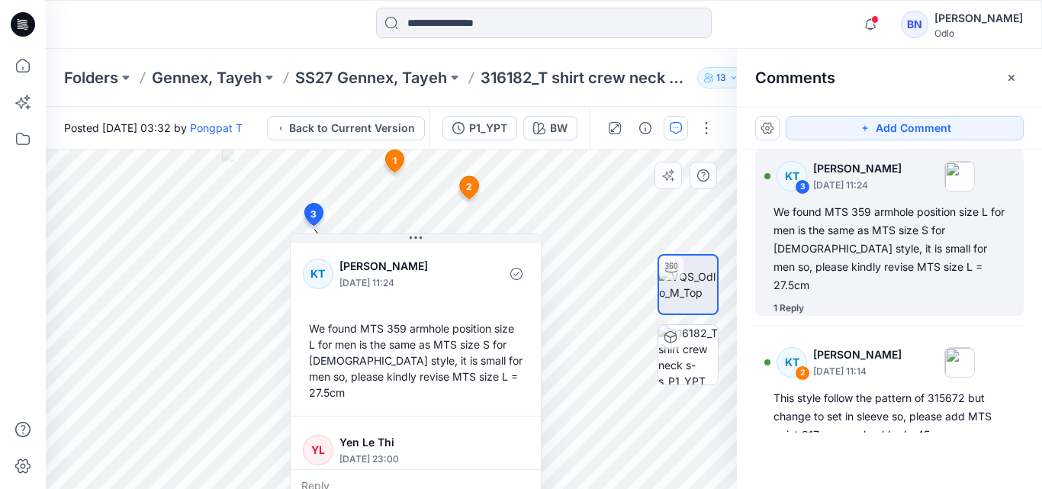
scroll to position [195, 0]
click at [468, 189] on span "2" at bounding box center [469, 187] width 6 height 14
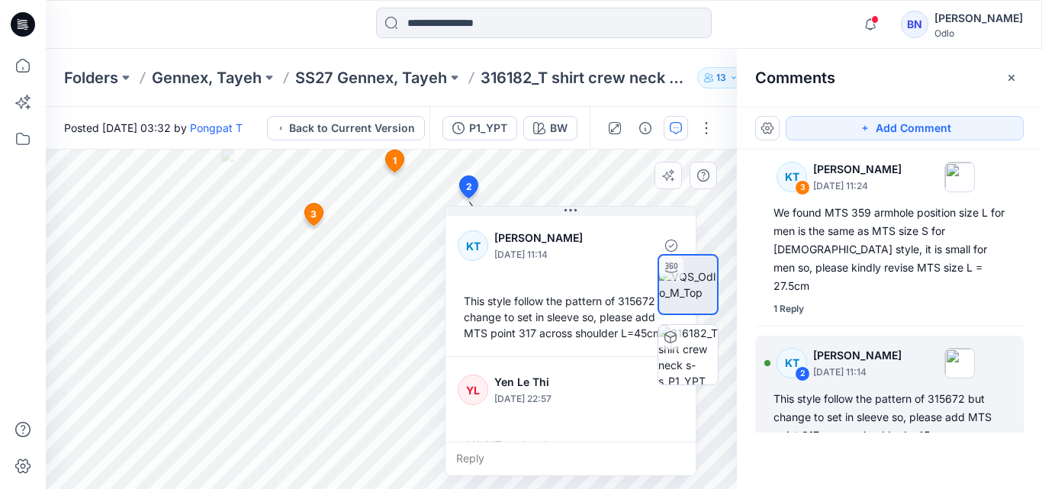
scroll to position [211, 0]
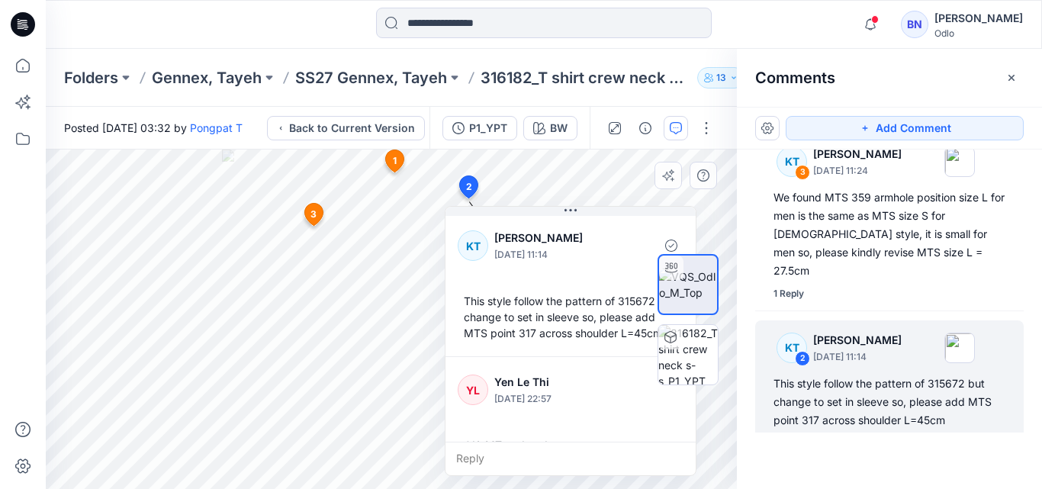
click at [397, 162] on icon at bounding box center [395, 161] width 18 height 22
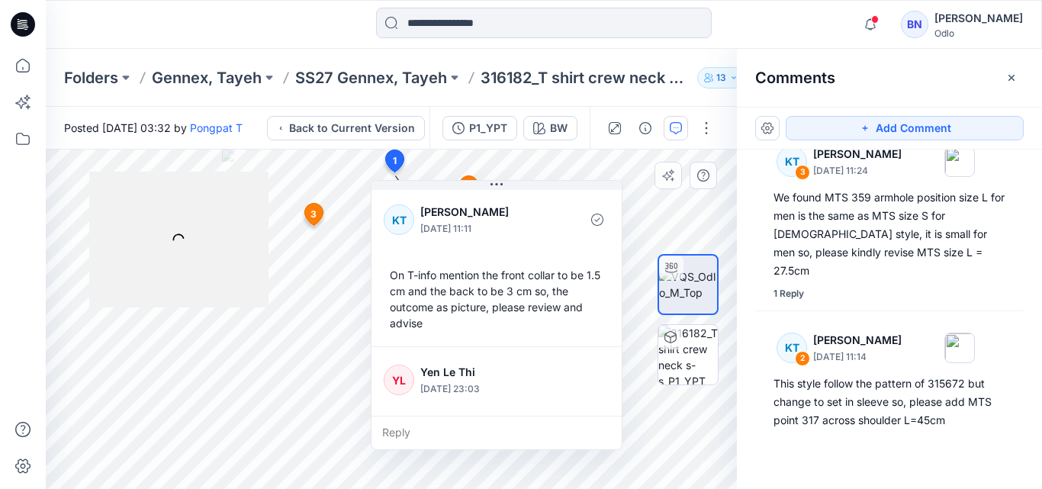
scroll to position [378, 0]
